Goal: Task Accomplishment & Management: Manage account settings

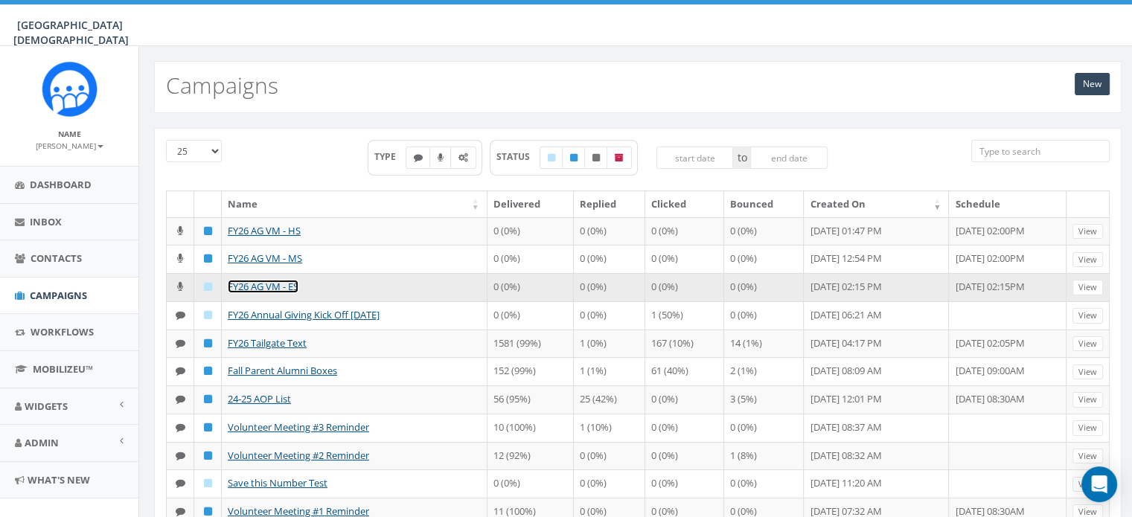
click at [269, 285] on link "FY26 AG VM - ES" at bounding box center [263, 286] width 71 height 13
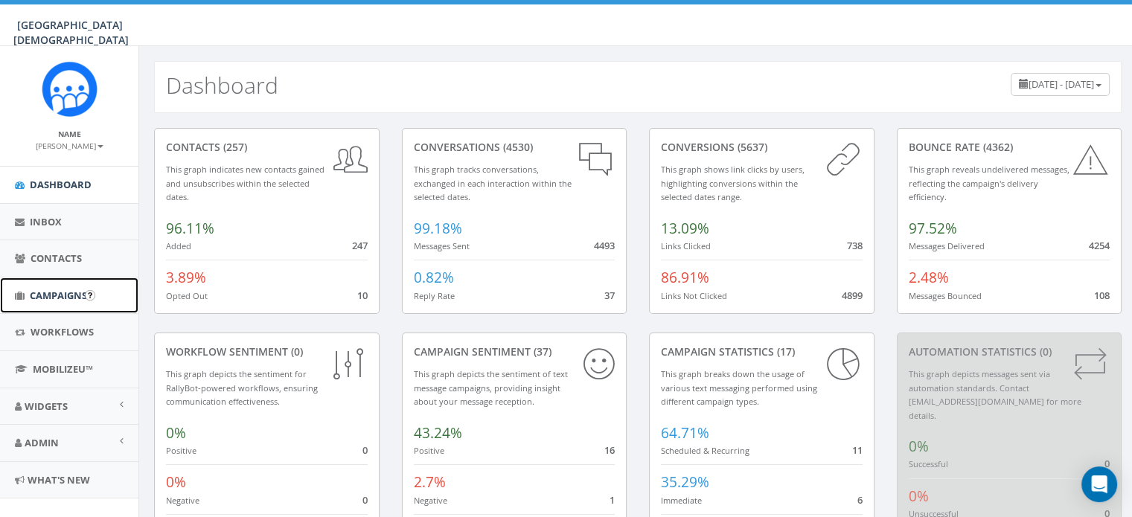
click at [54, 294] on span "Campaigns" at bounding box center [58, 295] width 57 height 13
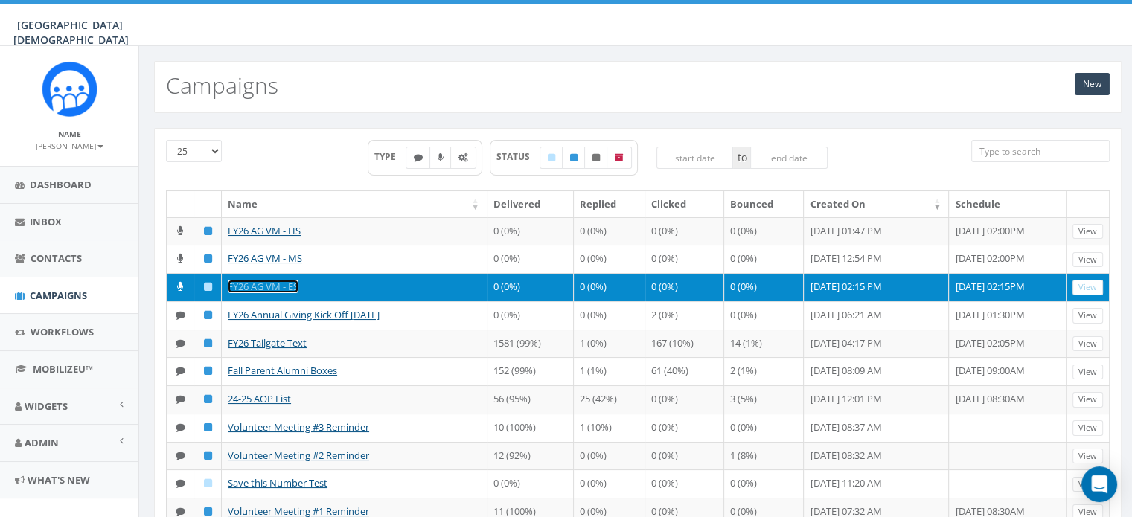
click at [269, 280] on link "FY26 AG VM - ES" at bounding box center [263, 286] width 71 height 13
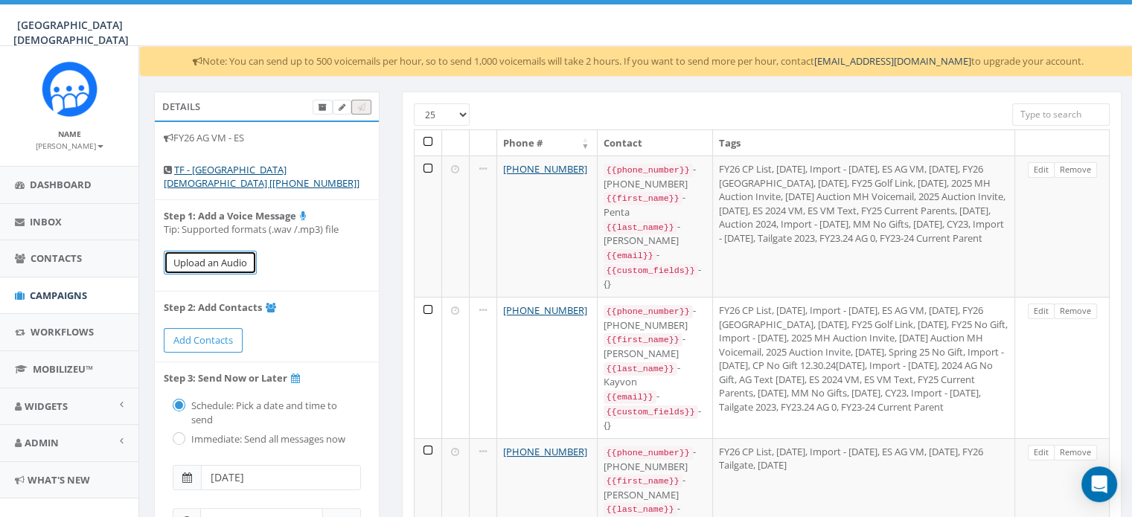
click at [226, 267] on button "Upload an Audio" at bounding box center [210, 263] width 93 height 25
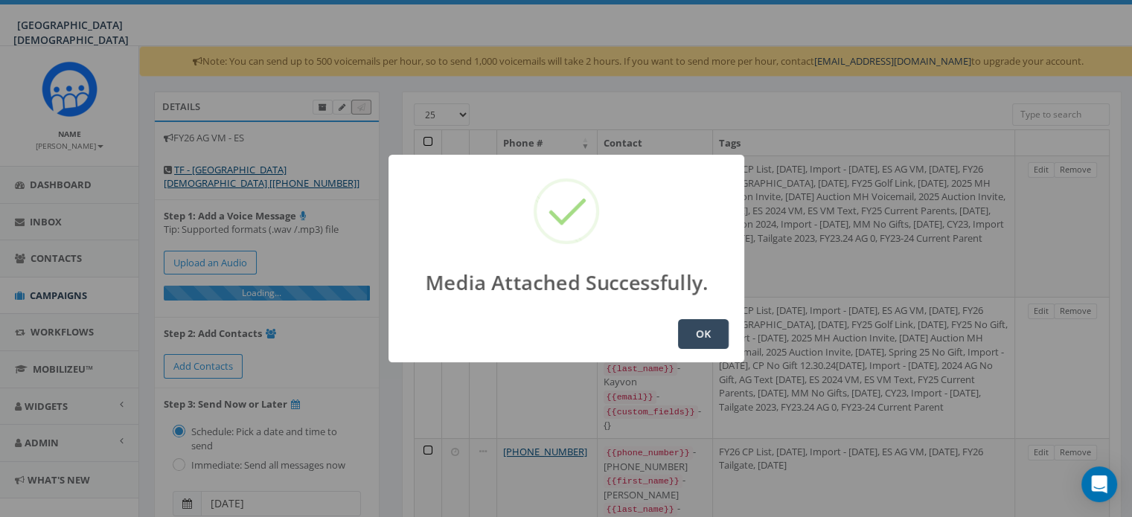
click at [692, 328] on button "OK" at bounding box center [703, 334] width 51 height 30
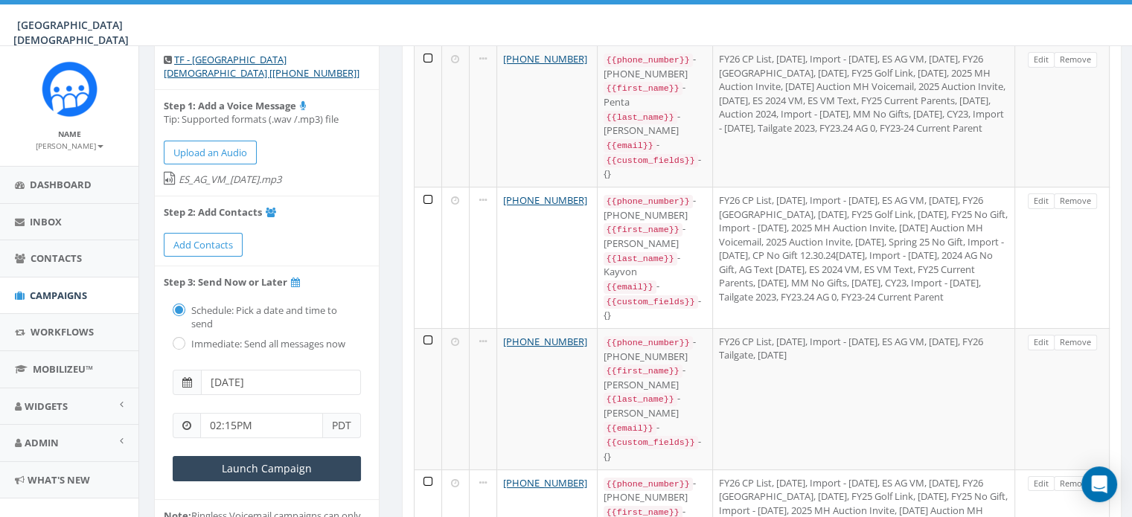
scroll to position [119, 0]
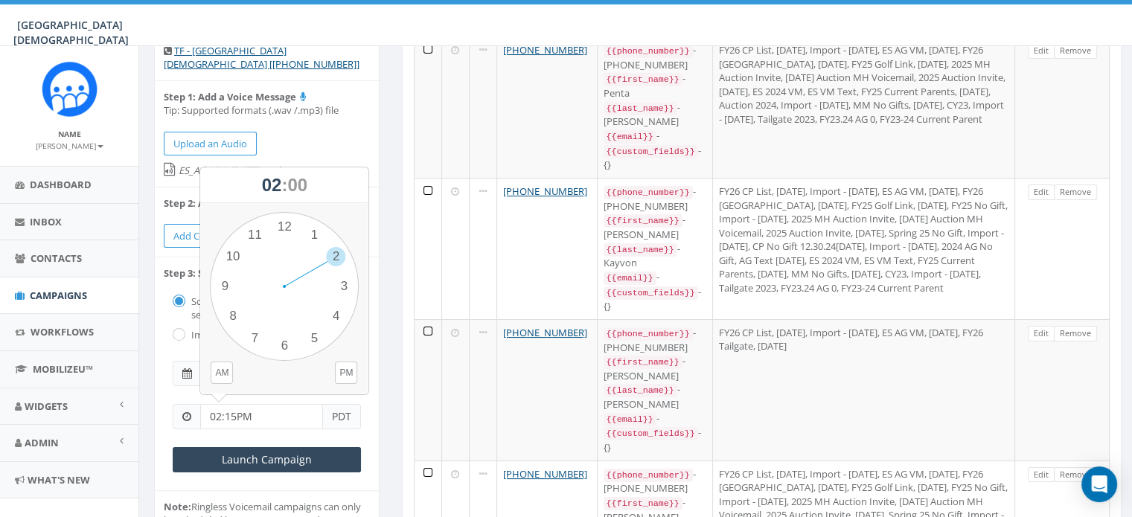
click at [266, 405] on input "02:15PM" at bounding box center [261, 416] width 123 height 25
click at [333, 258] on div "1 2 3 4 5 6 7 8 9 10 11 12 00 05 10 15 20 25 30 35 40 45 50 55" at bounding box center [284, 286] width 149 height 149
click at [285, 225] on div "1 2 3 4 5 6 7 8 9 10 11 12 00 05 10 15 20 25 30 35 40 45 50 55" at bounding box center [284, 286] width 149 height 149
type input "02:00PM"
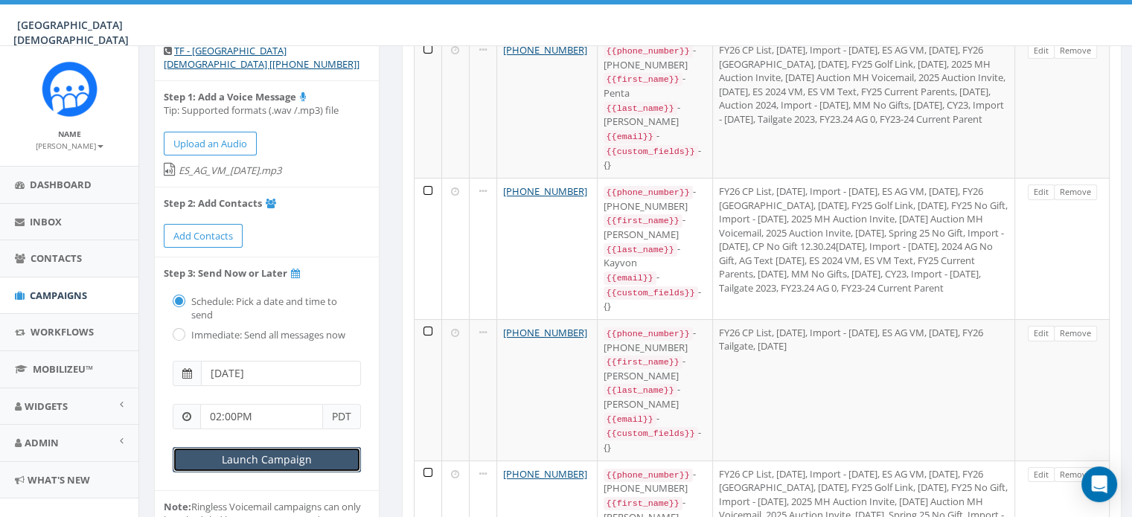
click at [254, 456] on input "Launch Campaign" at bounding box center [267, 459] width 188 height 25
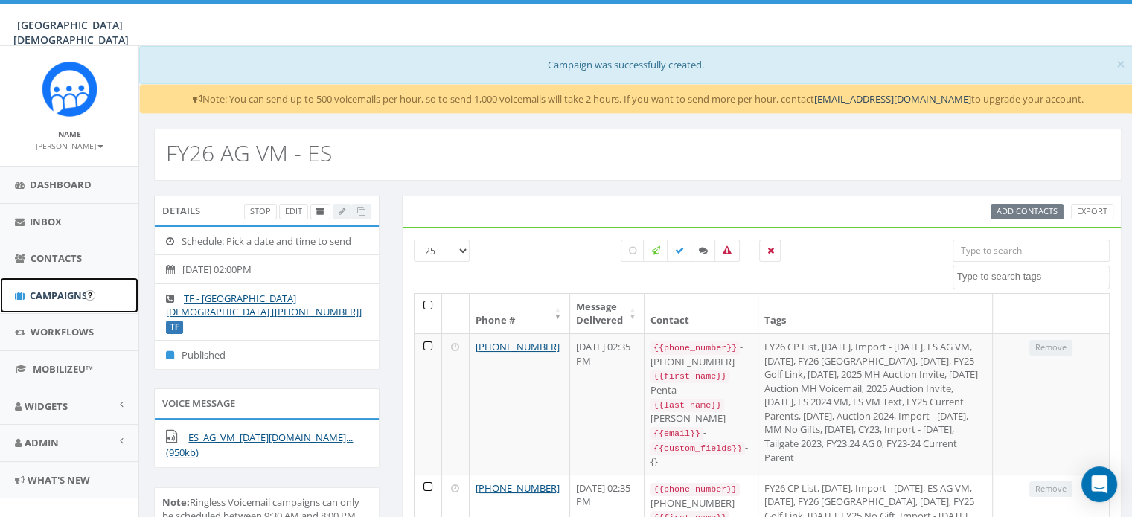
click at [45, 291] on span "Campaigns" at bounding box center [58, 295] width 57 height 13
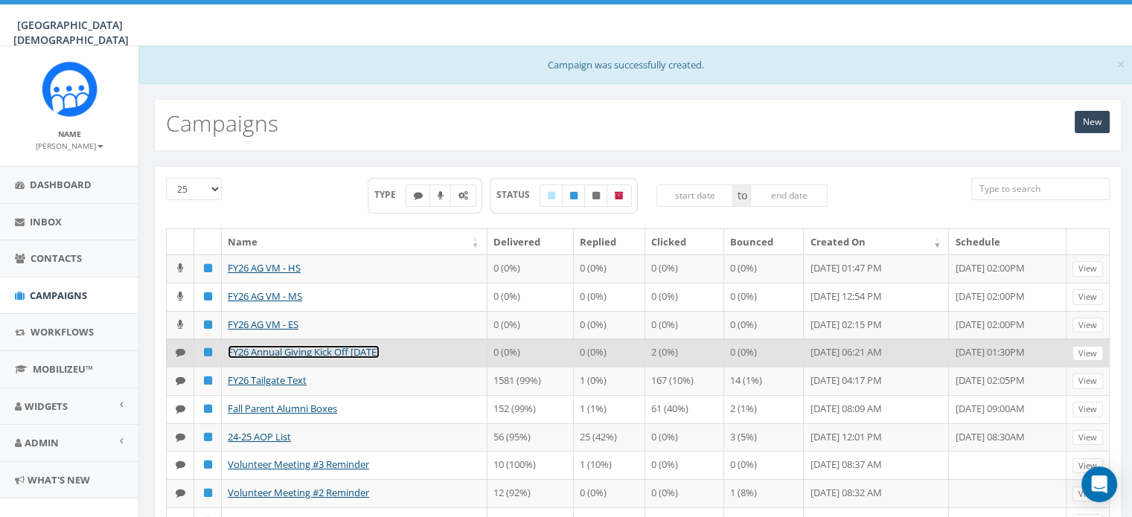
click at [284, 351] on link "FY26 Annual Giving Kick Off 10.14.25" at bounding box center [304, 351] width 152 height 13
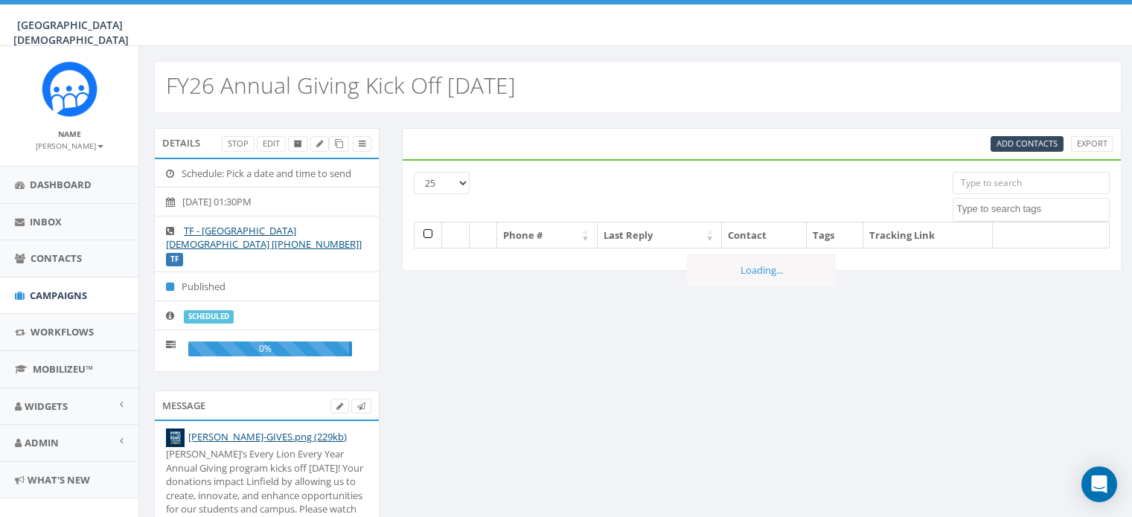
select select
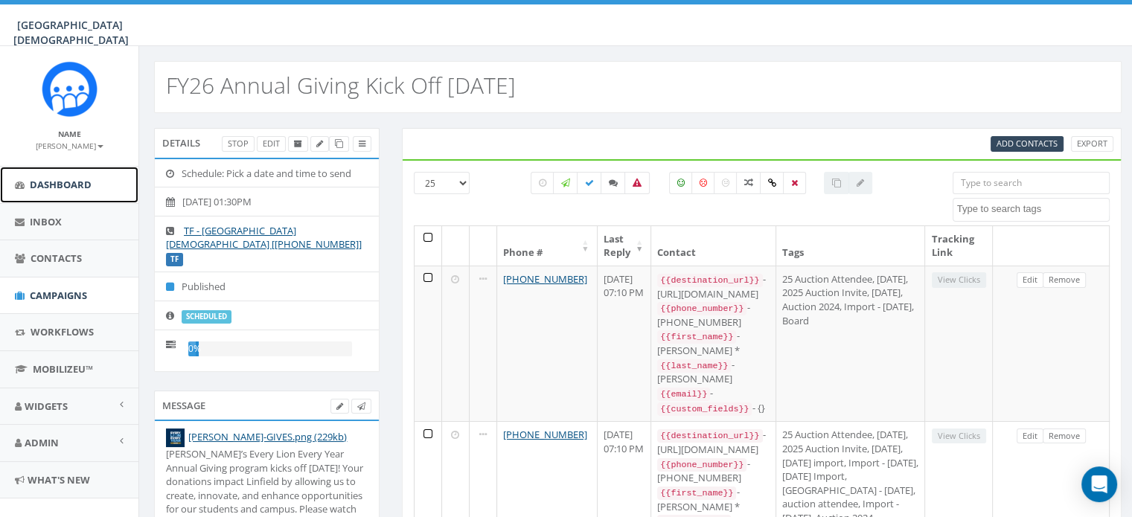
click at [51, 180] on span "Dashboard" at bounding box center [61, 184] width 62 height 13
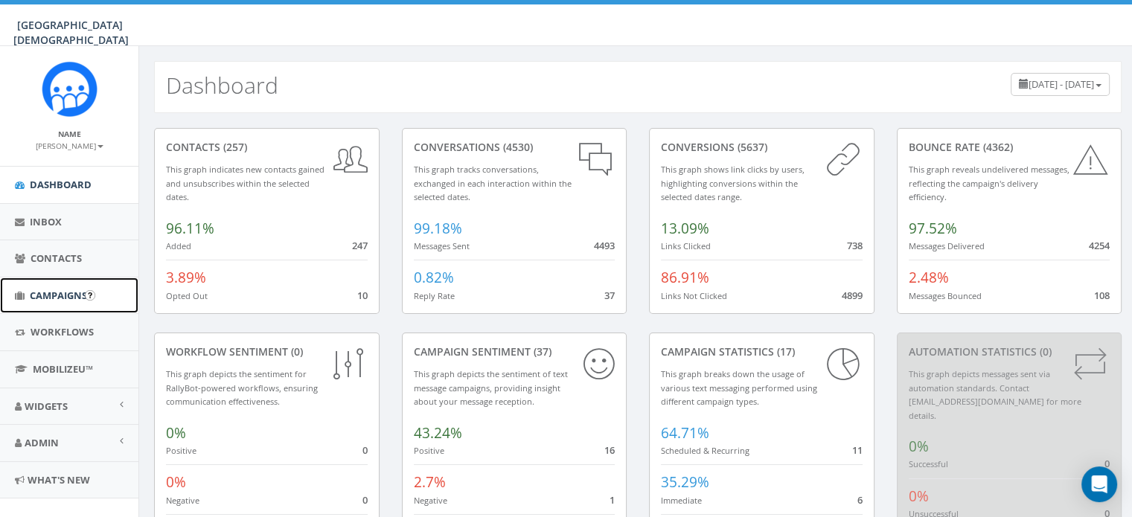
click at [48, 292] on span "Campaigns" at bounding box center [58, 295] width 57 height 13
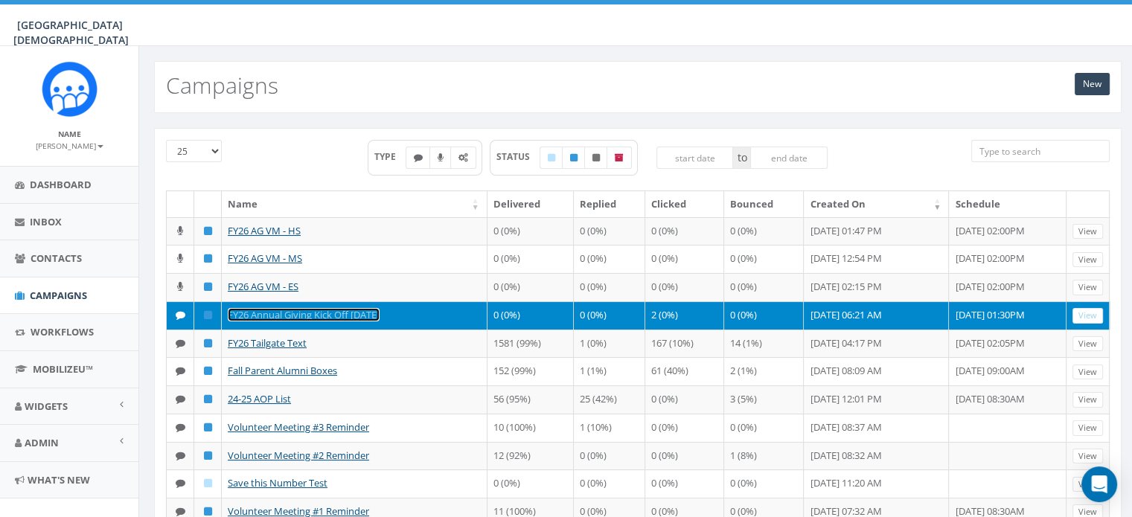
click at [341, 312] on link "FY26 Annual Giving Kick Off [DATE]" at bounding box center [304, 314] width 152 height 13
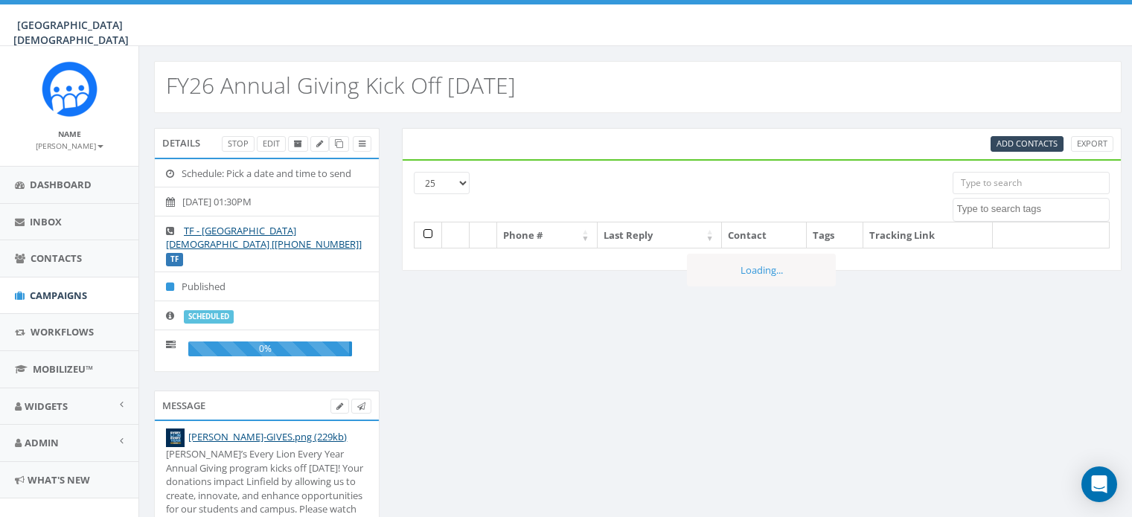
select select
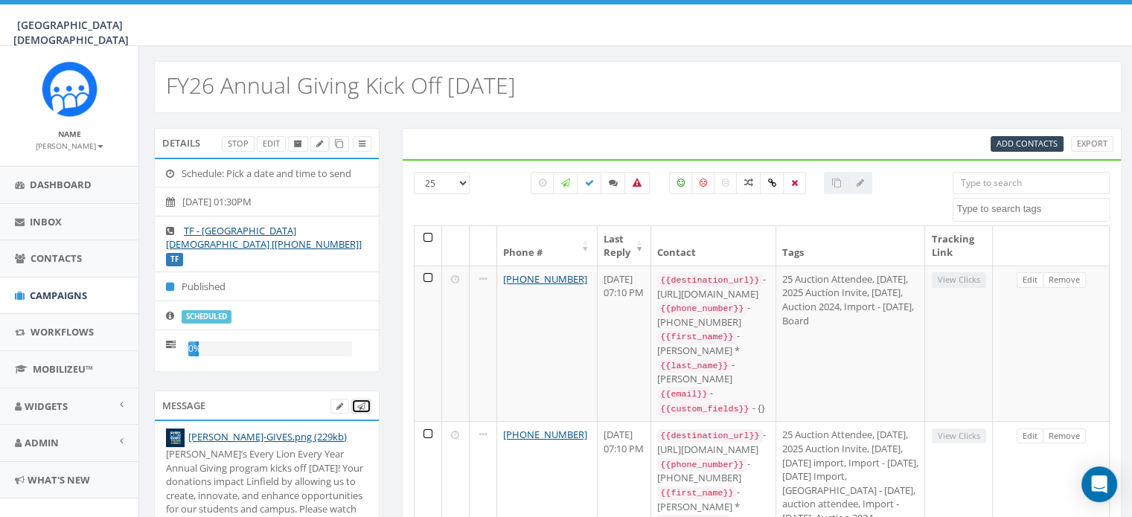
click at [363, 403] on icon at bounding box center [361, 407] width 8 height 8
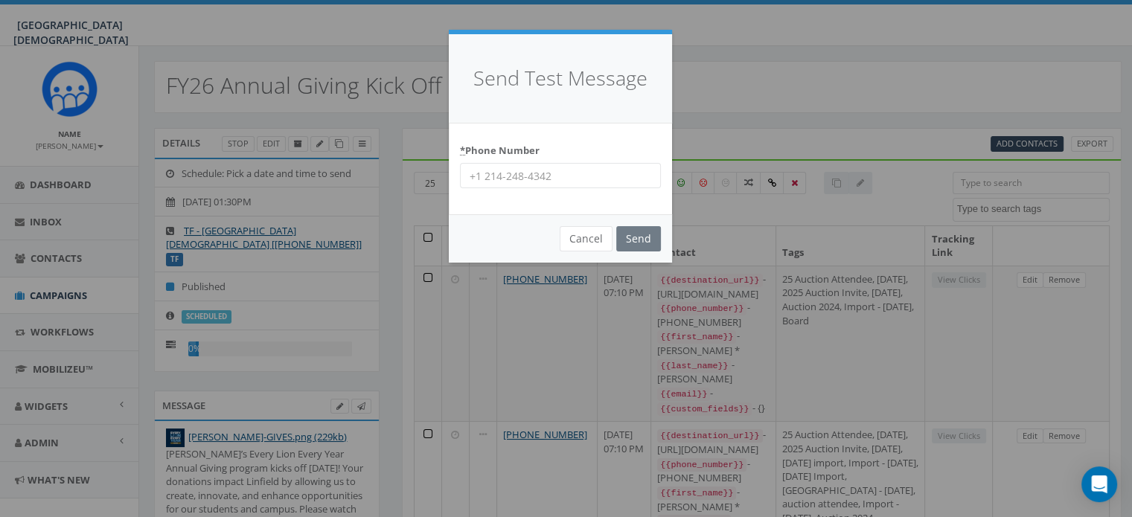
click at [536, 178] on input "* Phone Number" at bounding box center [560, 175] width 201 height 25
type input "951-764-9695"
click at [643, 240] on input "Send" at bounding box center [638, 238] width 45 height 25
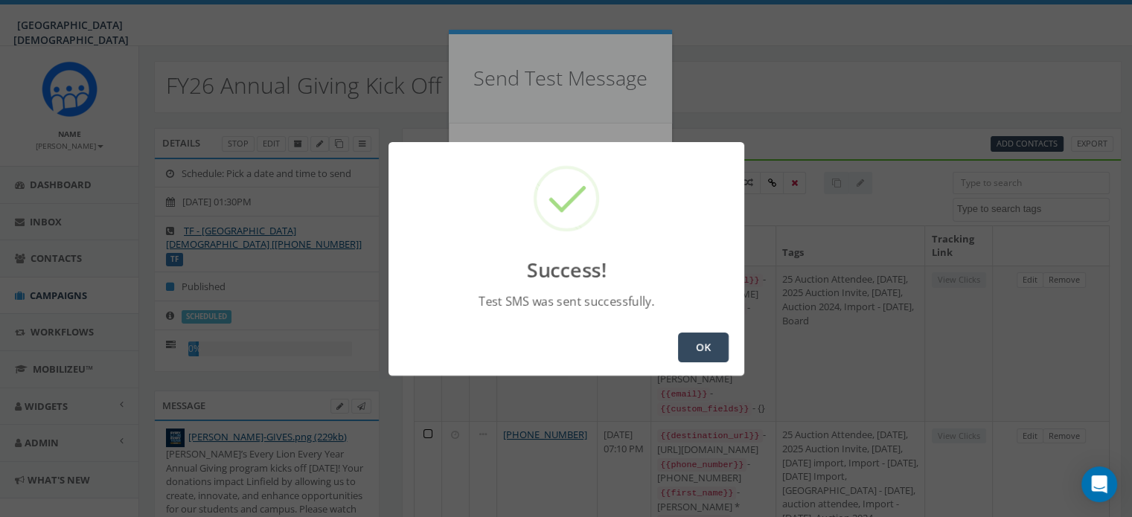
click at [715, 339] on button "OK" at bounding box center [703, 348] width 51 height 30
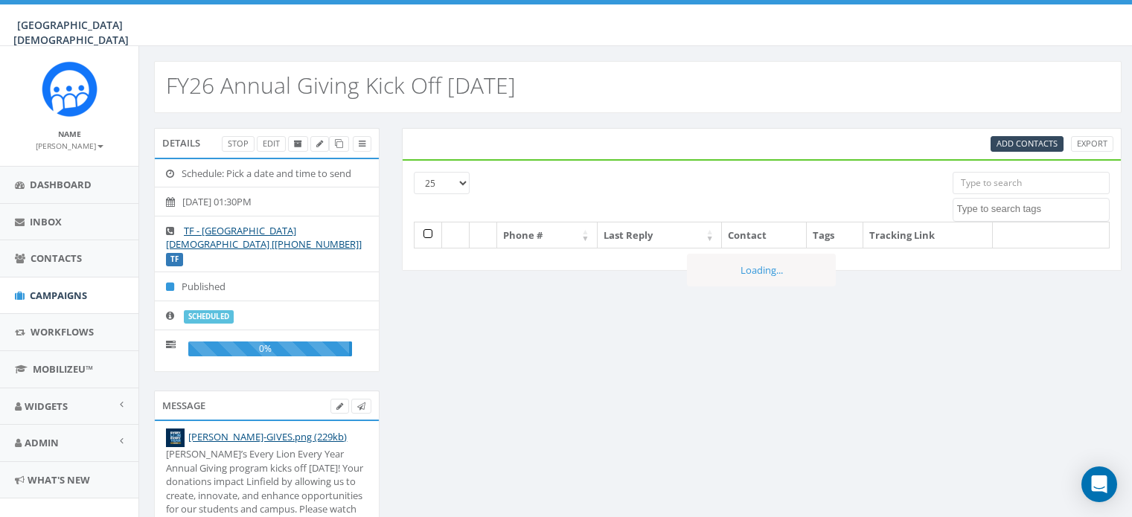
select select
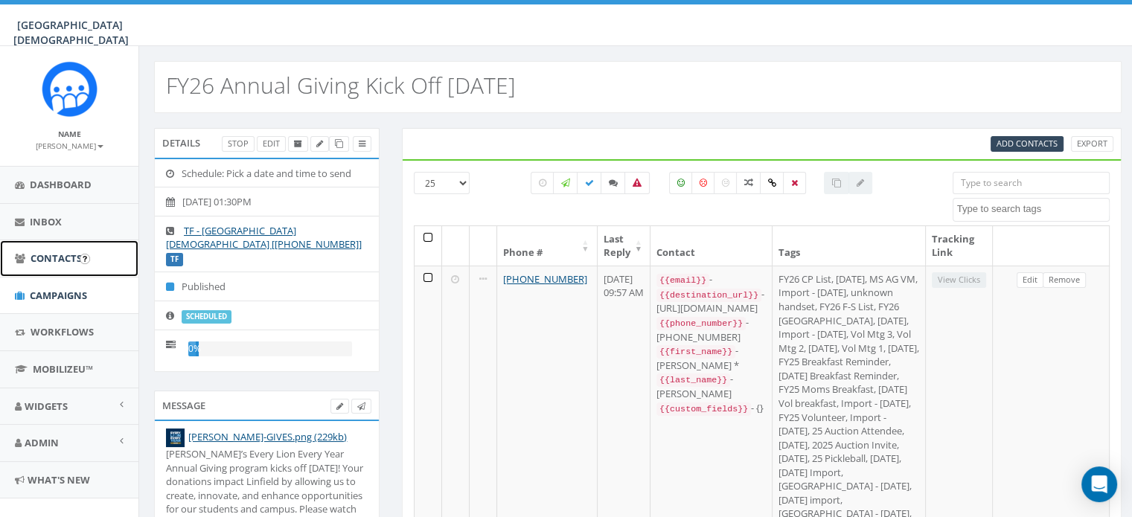
click at [62, 258] on span "Contacts" at bounding box center [56, 257] width 51 height 13
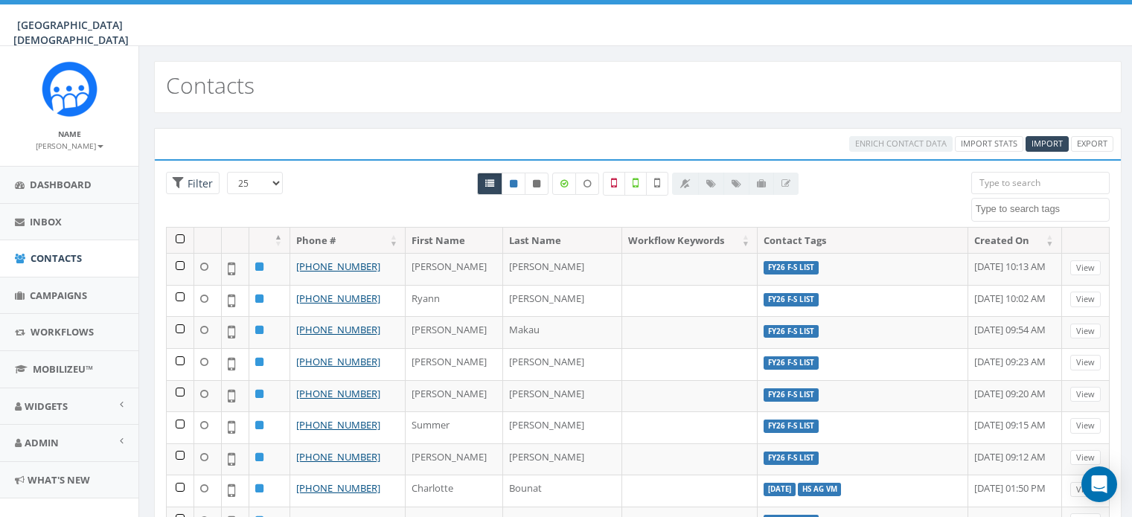
select select
click at [58, 179] on span "Dashboard" at bounding box center [61, 184] width 62 height 13
